Goal: Find specific page/section: Find specific page/section

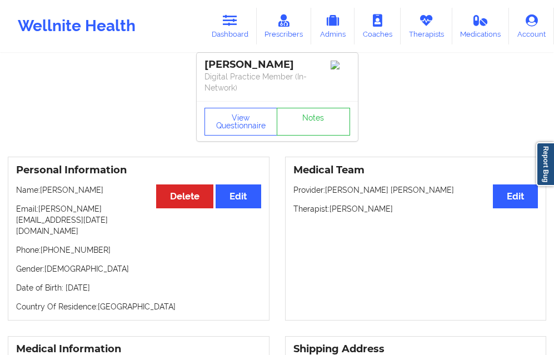
click at [227, 31] on link "Dashboard" at bounding box center [229, 26] width 53 height 37
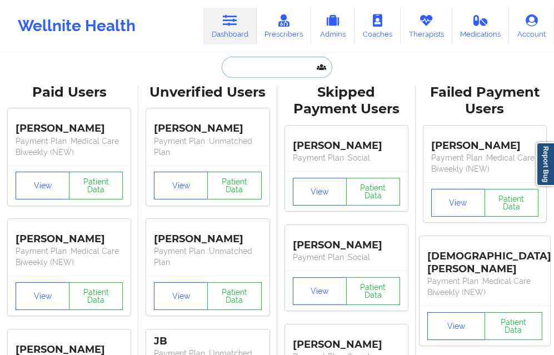
click at [253, 68] on input "text" at bounding box center [277, 67] width 110 height 21
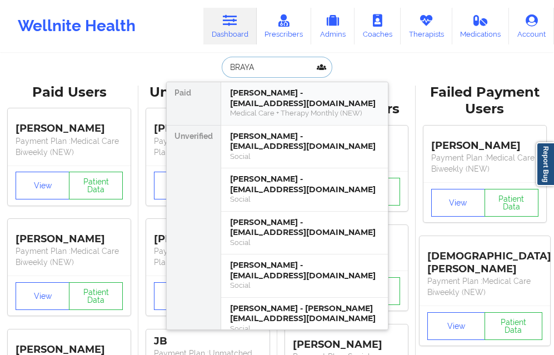
type input "BRAYAN"
click at [273, 175] on div "[PERSON_NAME] - [EMAIL_ADDRESS][DOMAIN_NAME]" at bounding box center [304, 184] width 149 height 21
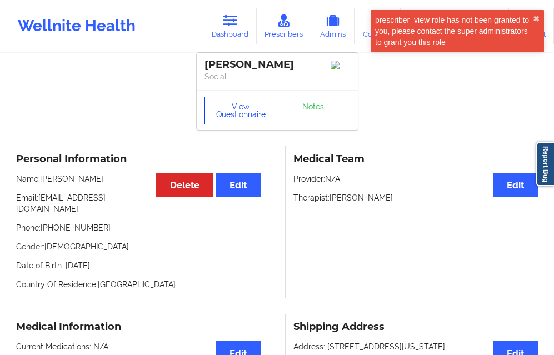
click at [242, 118] on button "View Questionnaire" at bounding box center [241, 111] width 73 height 28
click at [537, 16] on button "✖︎" at bounding box center [536, 18] width 7 height 9
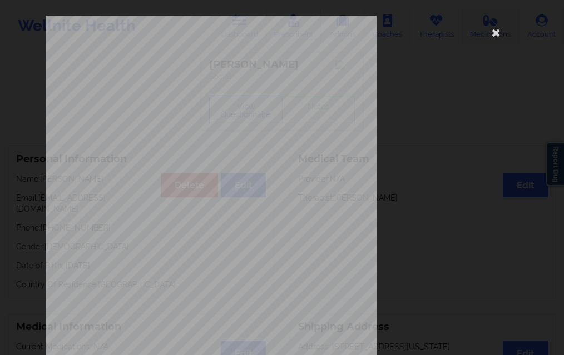
click at [491, 31] on icon at bounding box center [496, 32] width 18 height 18
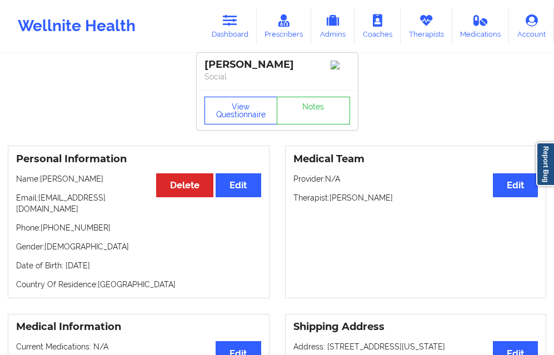
click at [234, 106] on button "View Questionnaire" at bounding box center [241, 111] width 73 height 28
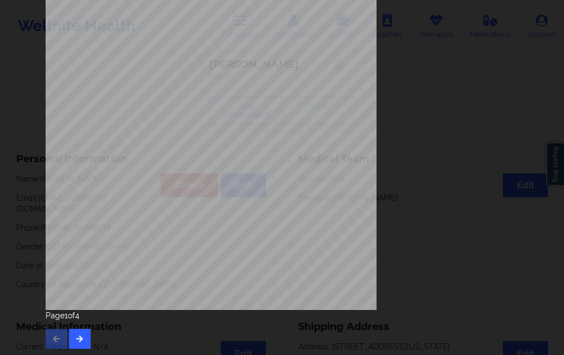
scroll to position [175, 0]
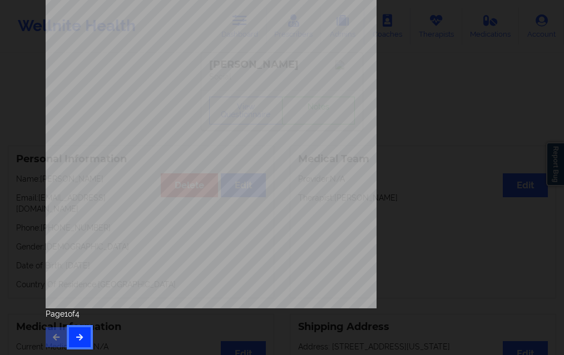
click at [81, 331] on button "button" at bounding box center [80, 337] width 22 height 20
click at [74, 332] on button "button" at bounding box center [80, 337] width 22 height 20
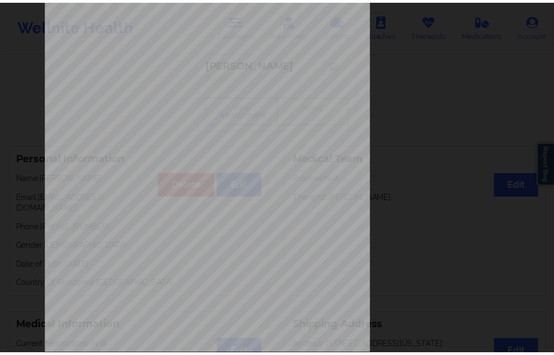
scroll to position [0, 0]
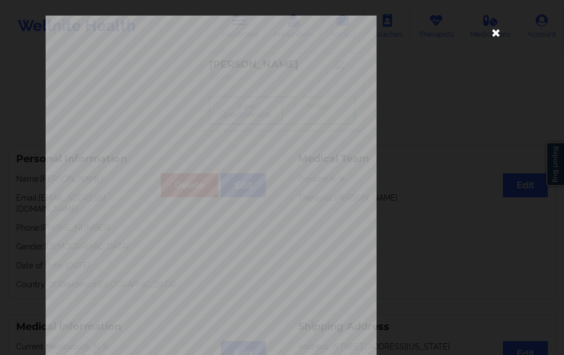
click at [495, 33] on icon at bounding box center [496, 32] width 18 height 18
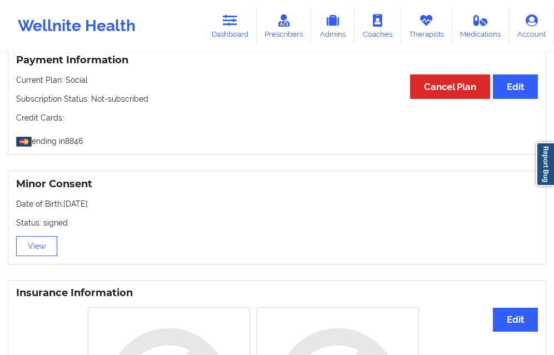
scroll to position [617, 0]
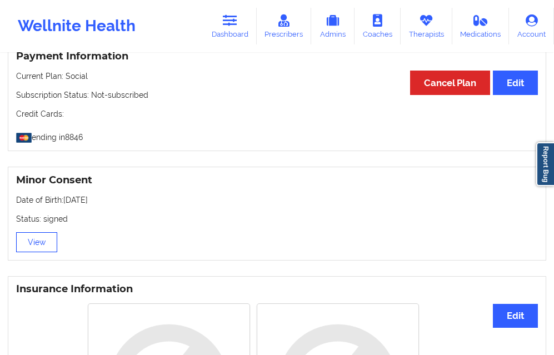
click at [29, 232] on button "View" at bounding box center [36, 242] width 41 height 20
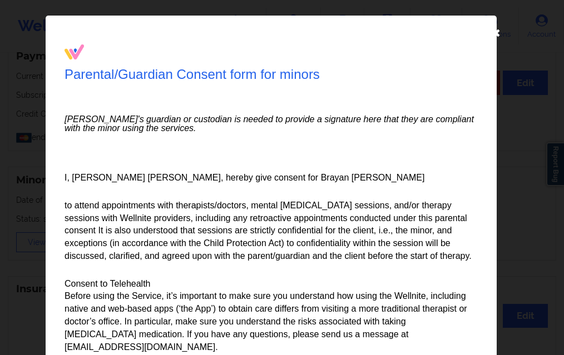
click at [494, 32] on icon at bounding box center [496, 32] width 18 height 18
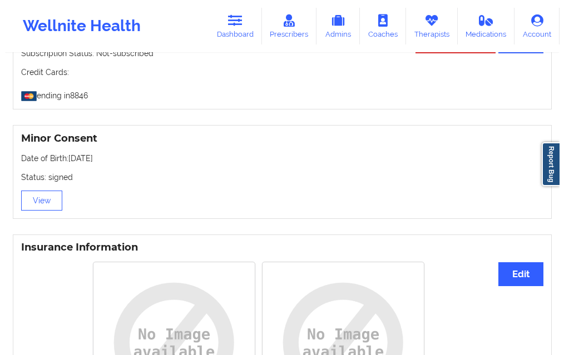
scroll to position [667, 0]
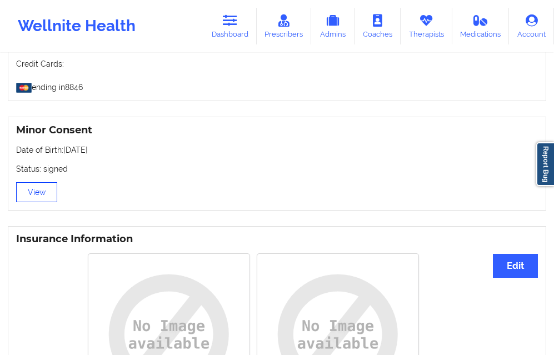
click at [48, 183] on button "View" at bounding box center [36, 192] width 41 height 20
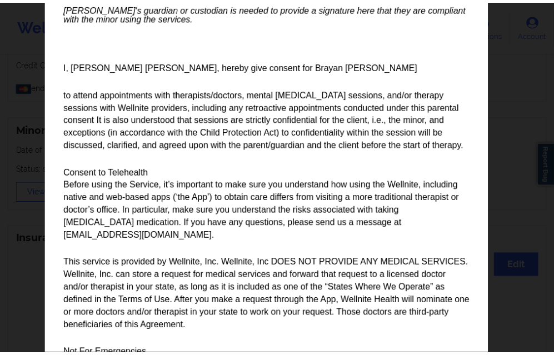
scroll to position [0, 0]
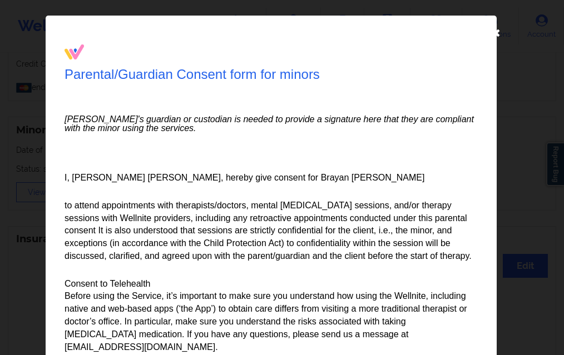
click at [495, 28] on icon at bounding box center [496, 32] width 18 height 18
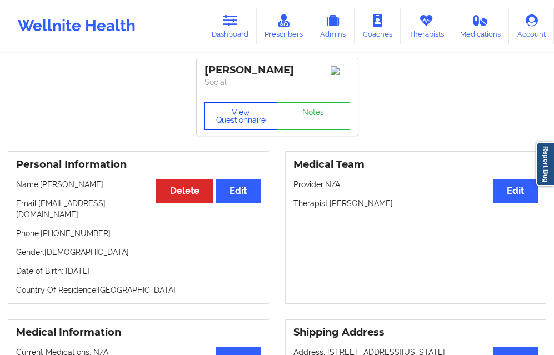
click at [227, 113] on button "View Questionnaire" at bounding box center [241, 116] width 73 height 28
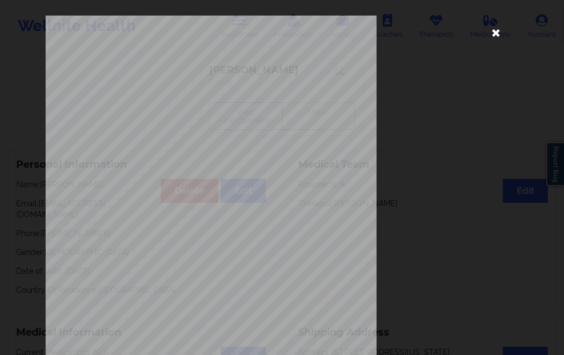
click at [494, 38] on icon at bounding box center [496, 32] width 18 height 18
